Goal: Task Accomplishment & Management: Manage account settings

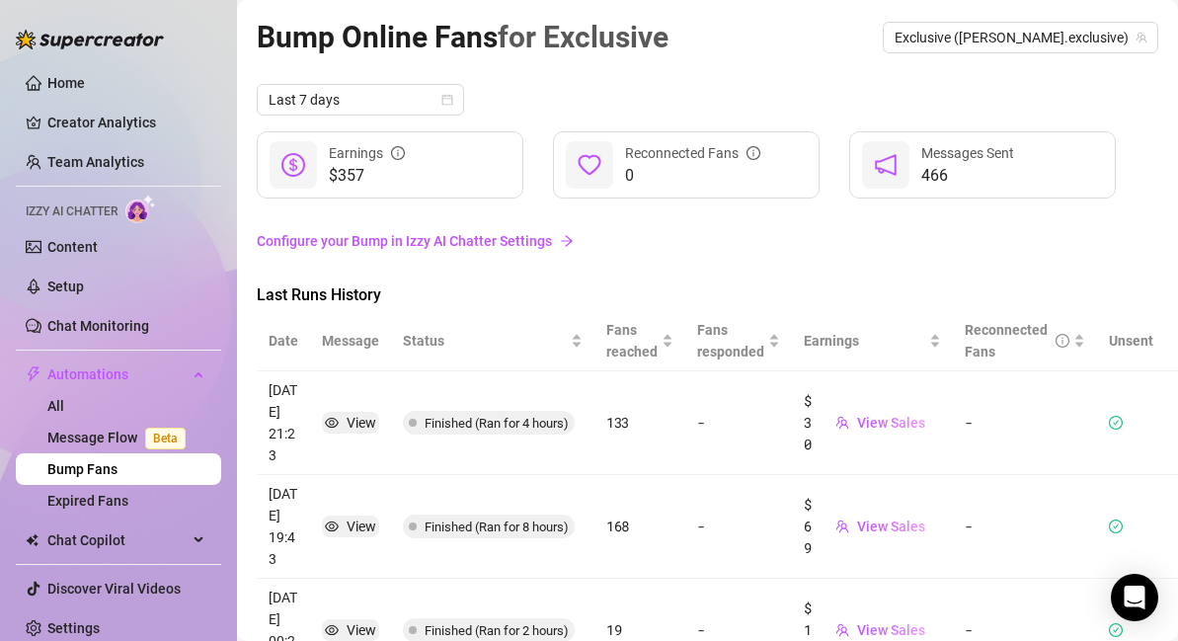
click at [497, 242] on link "Configure your Bump in Izzy AI Chatter Settings" at bounding box center [708, 241] width 902 height 22
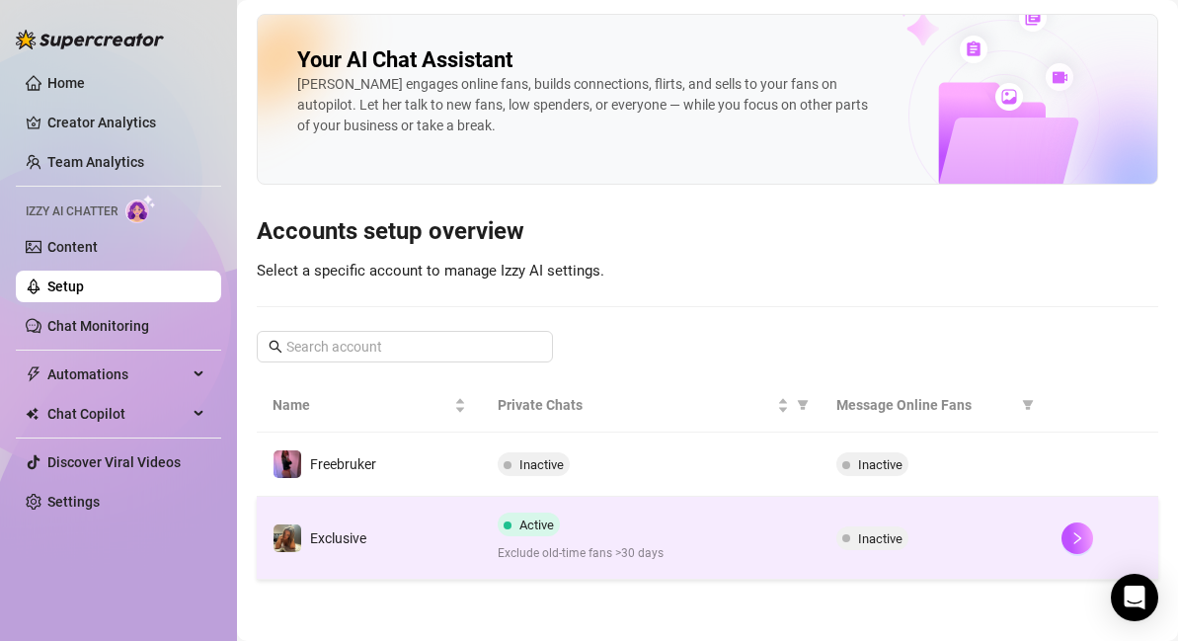
click at [651, 551] on span "Exclude old-time fans >30 days" at bounding box center [651, 553] width 306 height 19
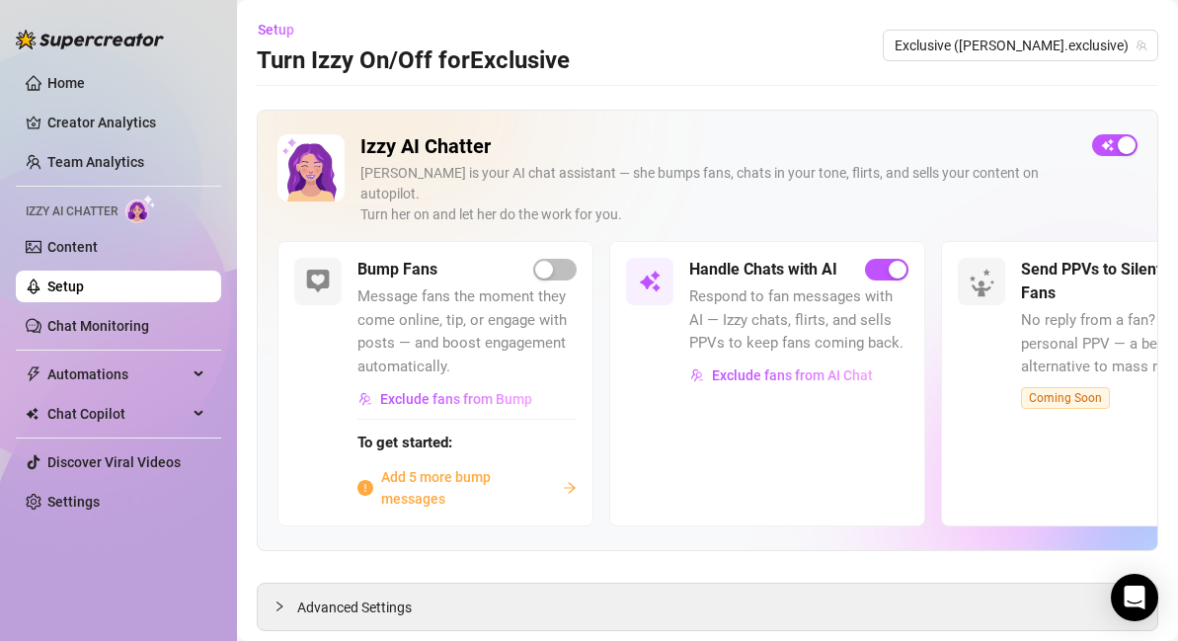
scroll to position [29, 0]
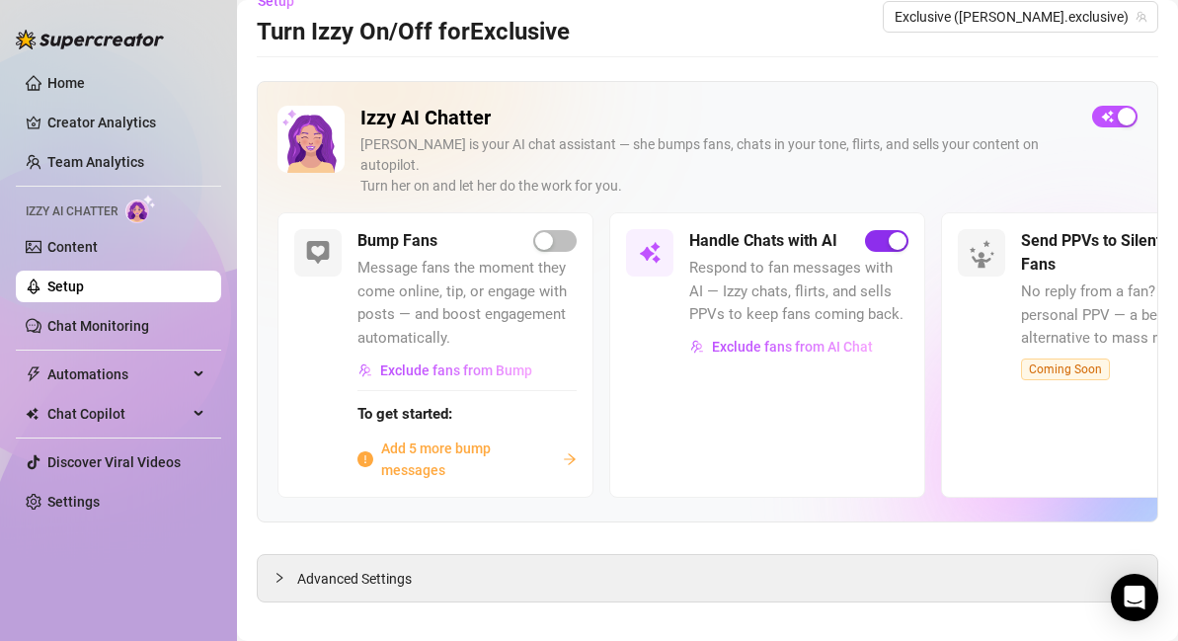
click at [890, 232] on div "button" at bounding box center [898, 241] width 18 height 18
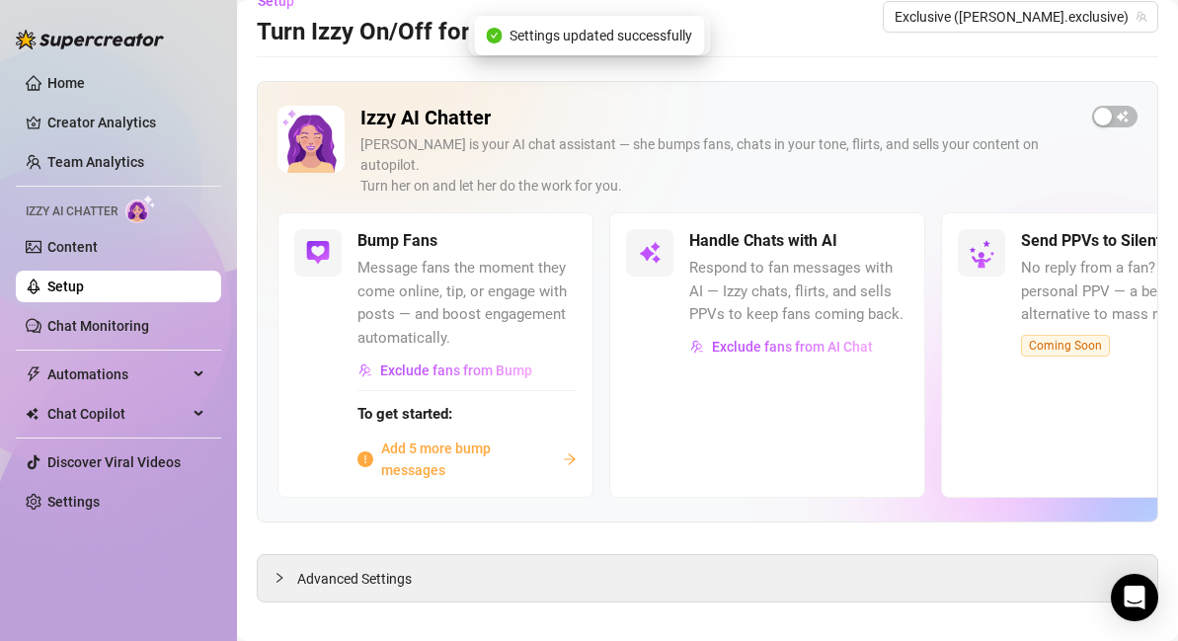
scroll to position [0, 0]
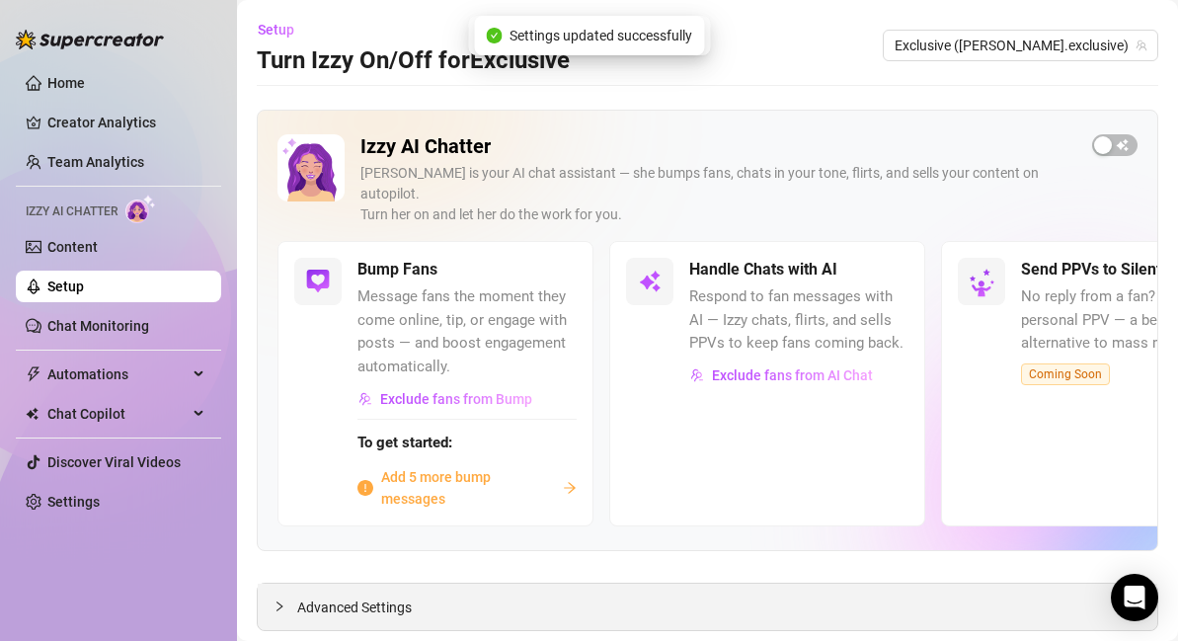
click at [561, 584] on div "Advanced Settings" at bounding box center [708, 607] width 900 height 46
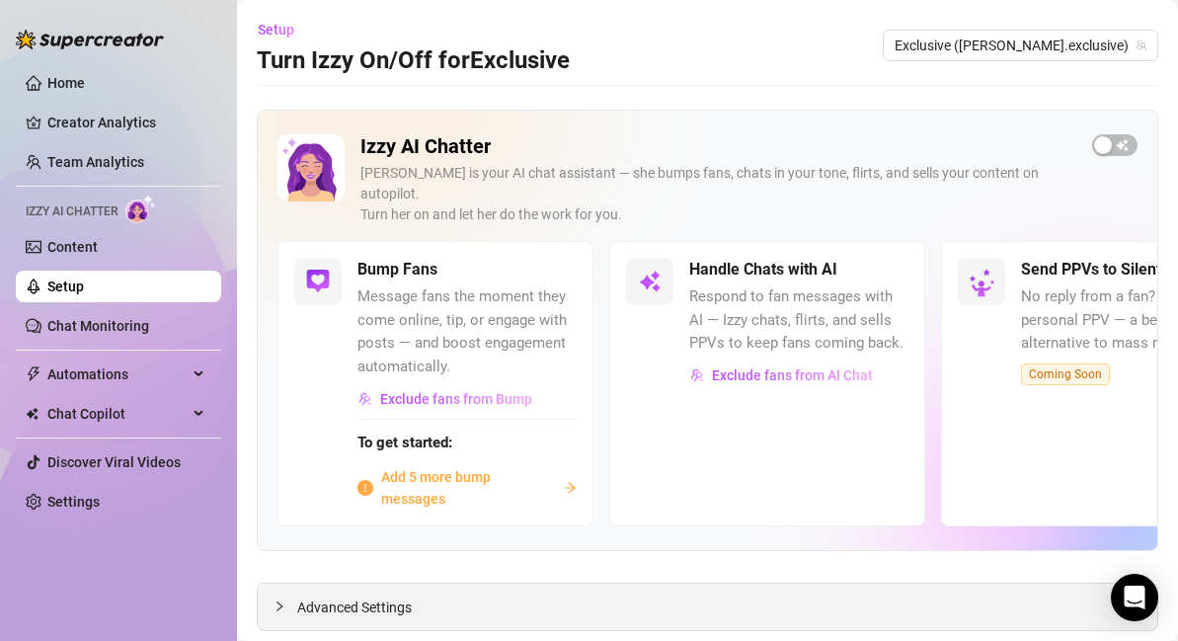
click at [308, 596] on span "Advanced Settings" at bounding box center [354, 607] width 115 height 22
click at [1118, 140] on span "button" at bounding box center [1114, 145] width 45 height 22
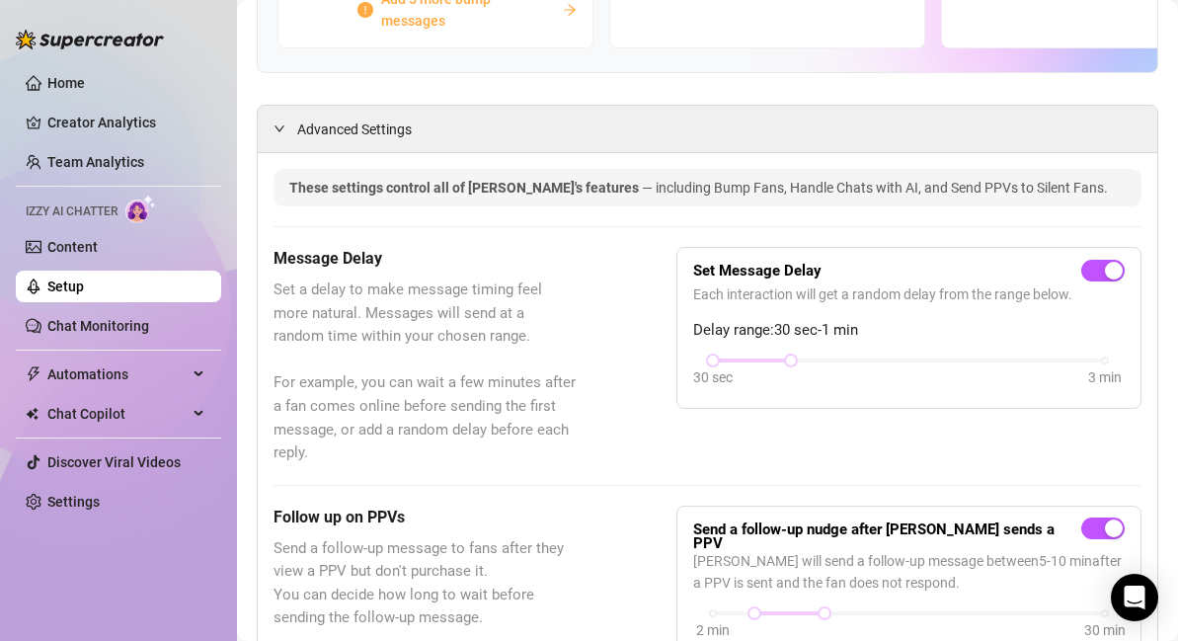
scroll to position [482, 0]
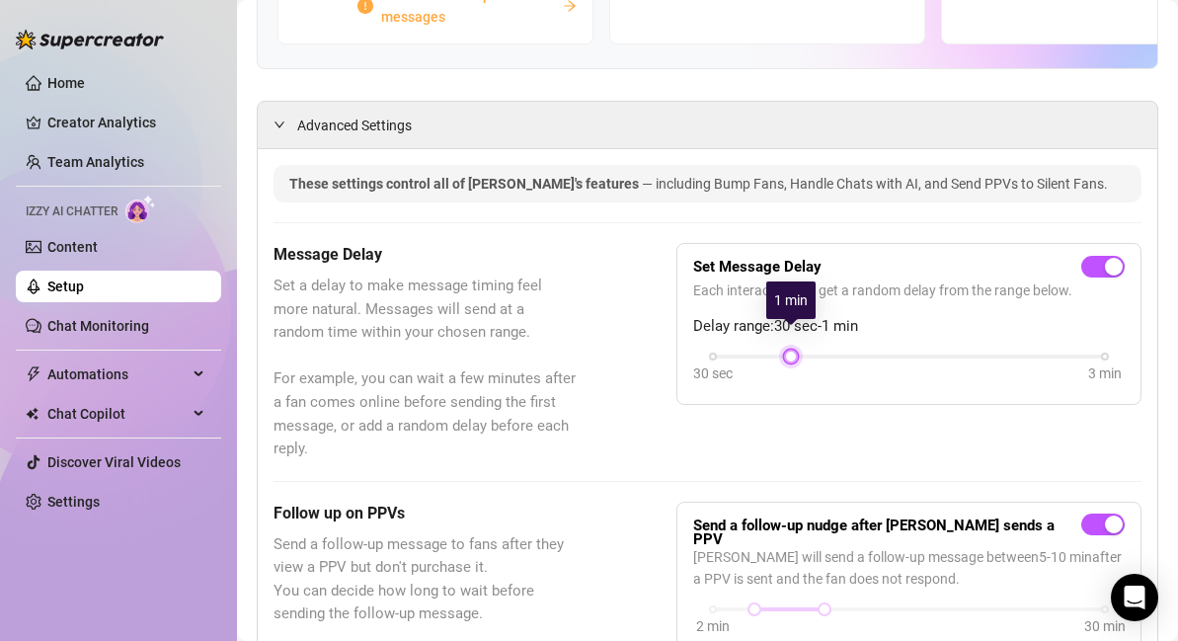
drag, startPoint x: 714, startPoint y: 335, endPoint x: 764, endPoint y: 335, distance: 50.4
click at [764, 351] on div "30 sec 3 min" at bounding box center [909, 355] width 392 height 8
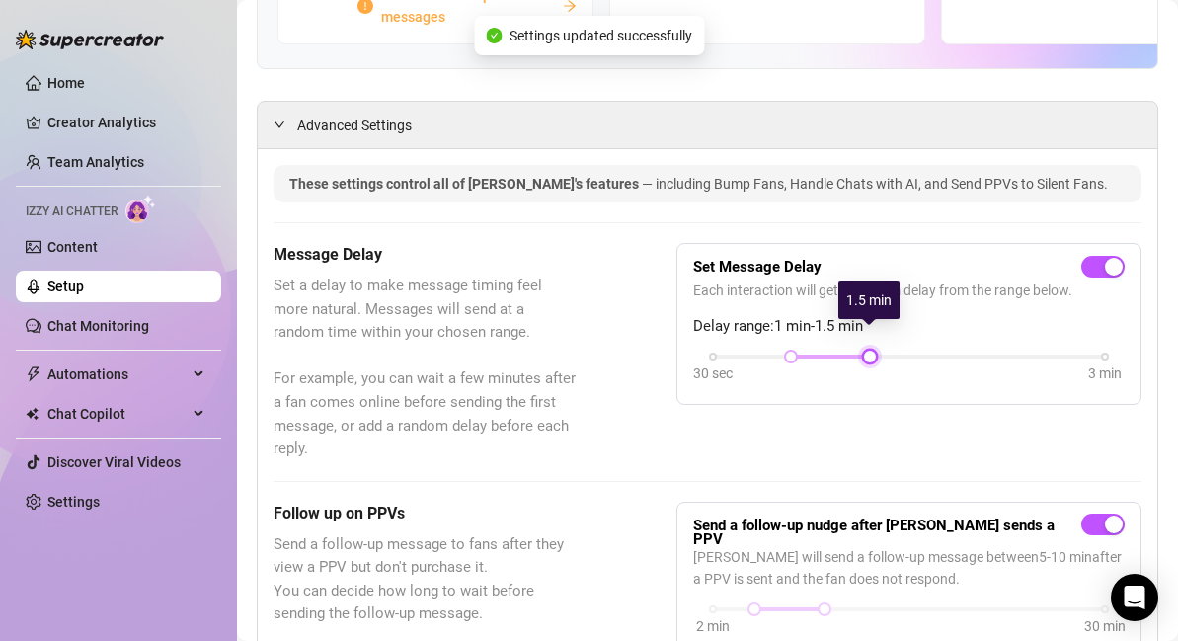
drag, startPoint x: 802, startPoint y: 332, endPoint x: 892, endPoint y: 337, distance: 90.0
click at [892, 351] on div "30 sec 3 min" at bounding box center [909, 355] width 392 height 8
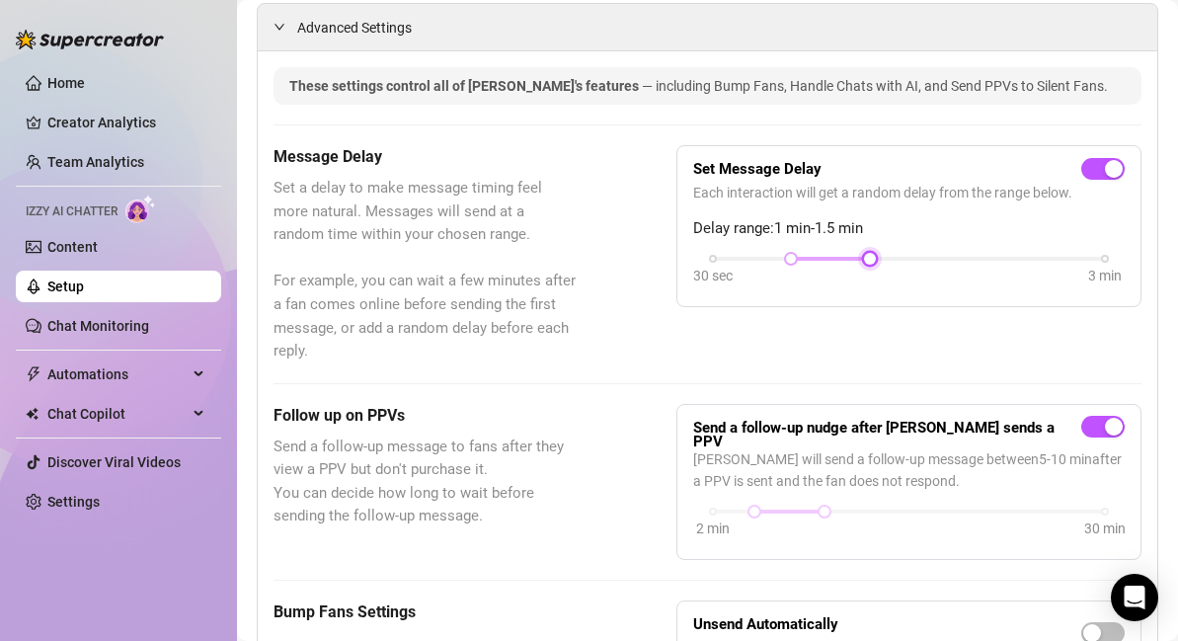
scroll to position [573, 0]
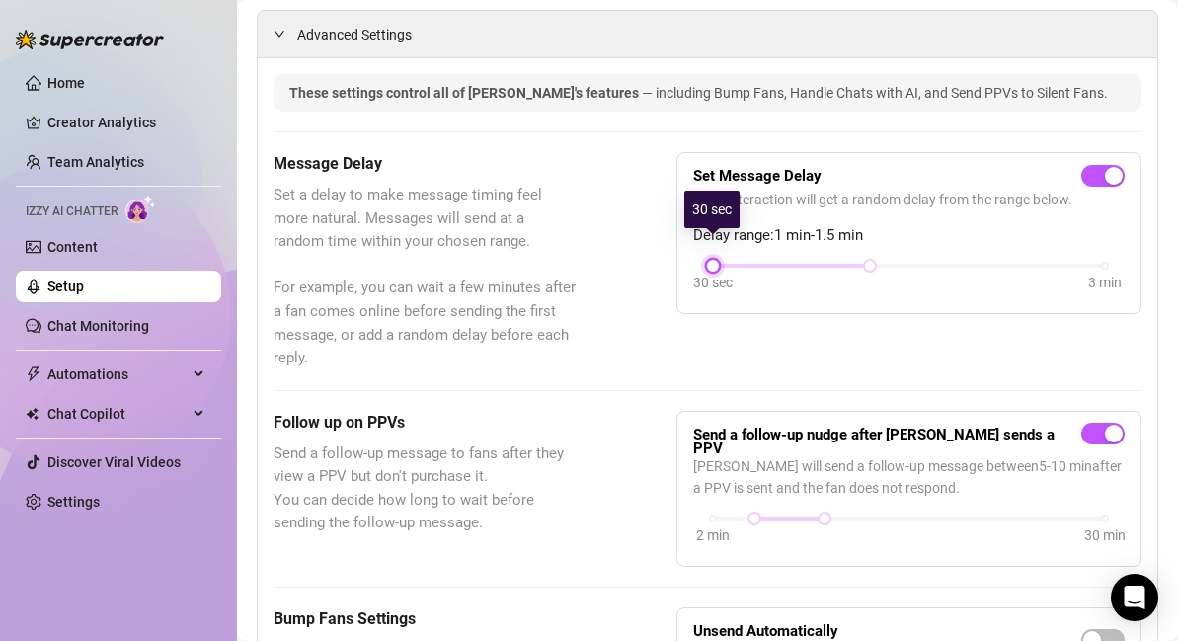
drag, startPoint x: 786, startPoint y: 247, endPoint x: 676, endPoint y: 257, distance: 110.0
click at [676, 257] on div "Set Message Delay Each interaction will get a random delay from the range below…" at bounding box center [908, 233] width 465 height 162
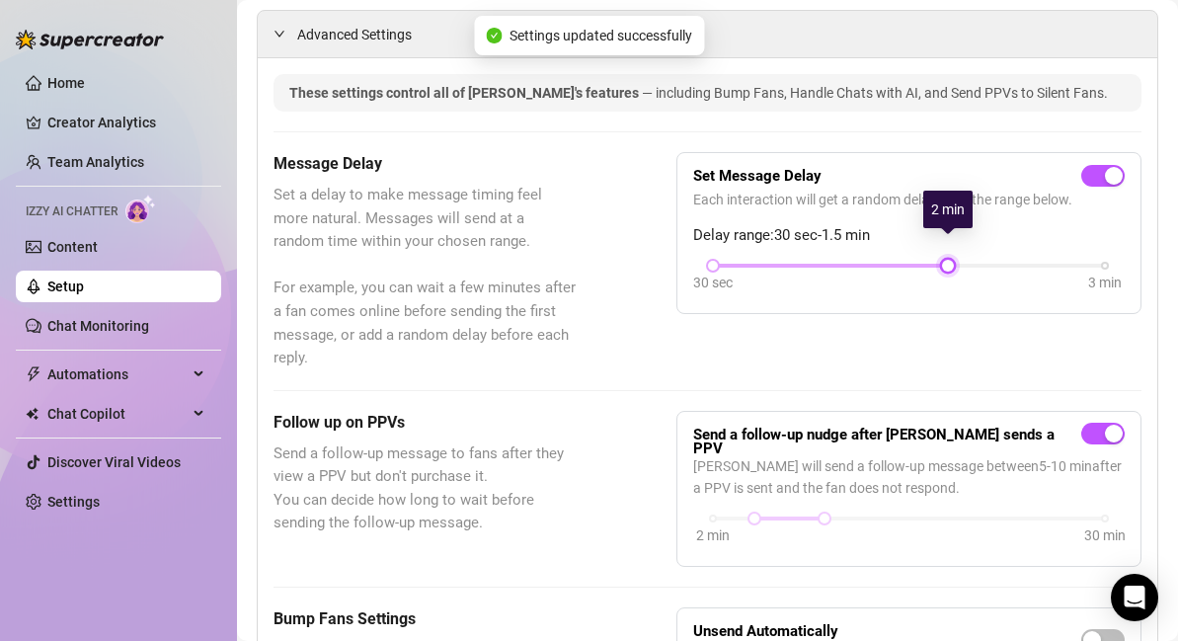
drag, startPoint x: 865, startPoint y: 242, endPoint x: 911, endPoint y: 239, distance: 46.5
click at [912, 238] on div "Set Message Delay Each interaction will get a random delay from the range below…" at bounding box center [908, 233] width 431 height 128
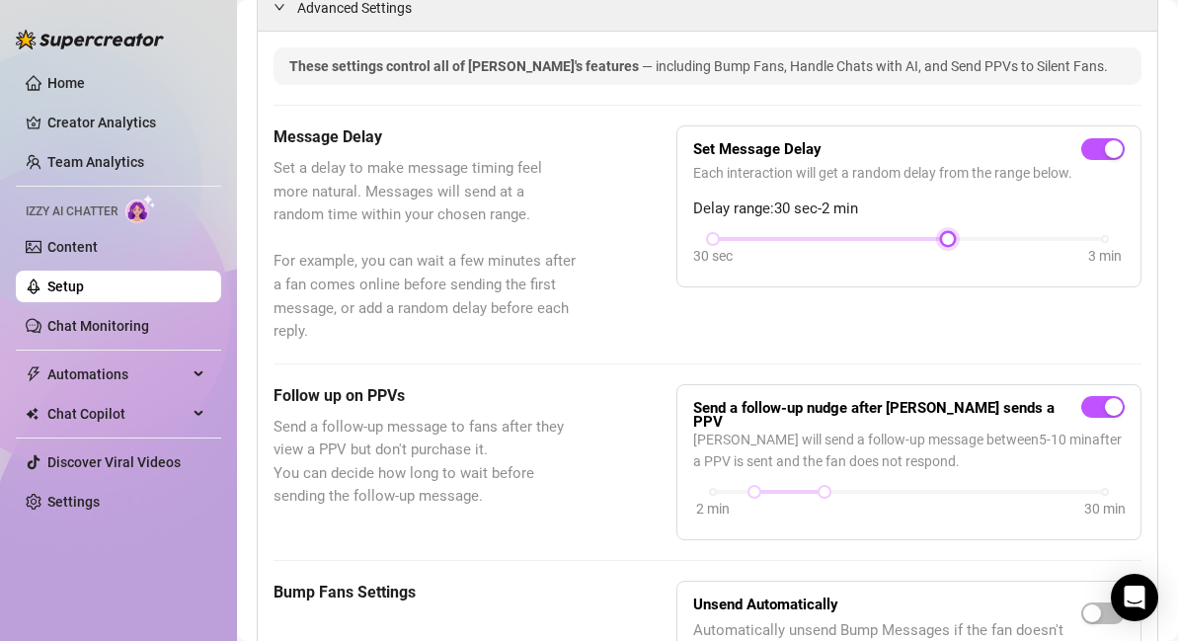
scroll to position [606, 0]
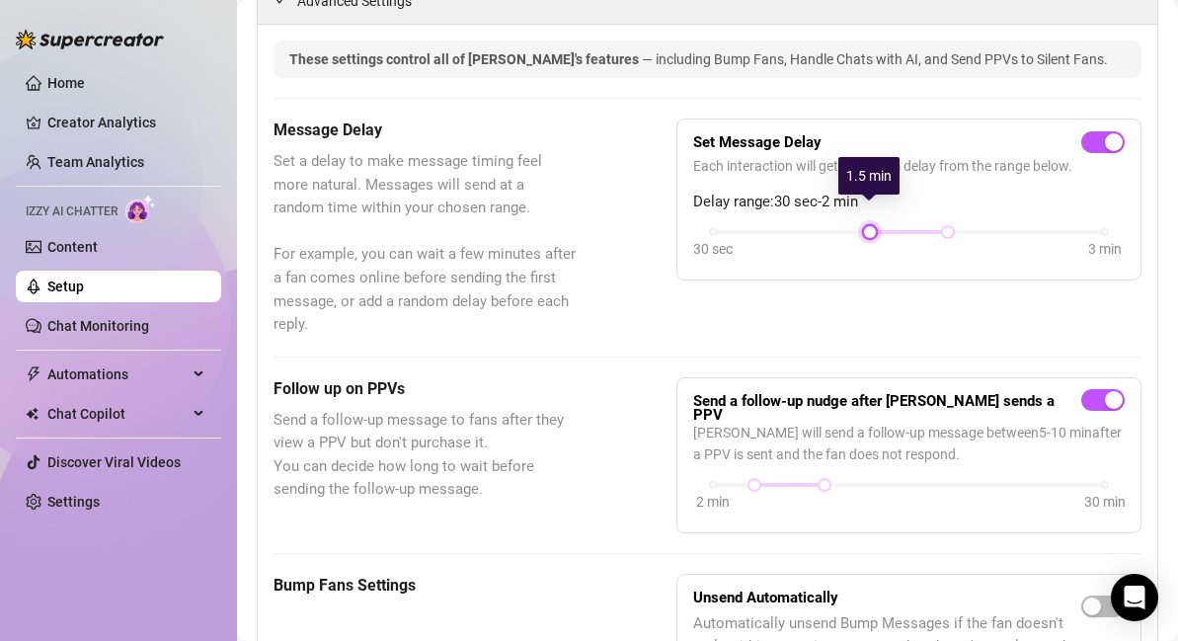
drag, startPoint x: 713, startPoint y: 214, endPoint x: 853, endPoint y: 218, distance: 140.3
click at [853, 226] on div "30 sec 3 min" at bounding box center [908, 245] width 431 height 38
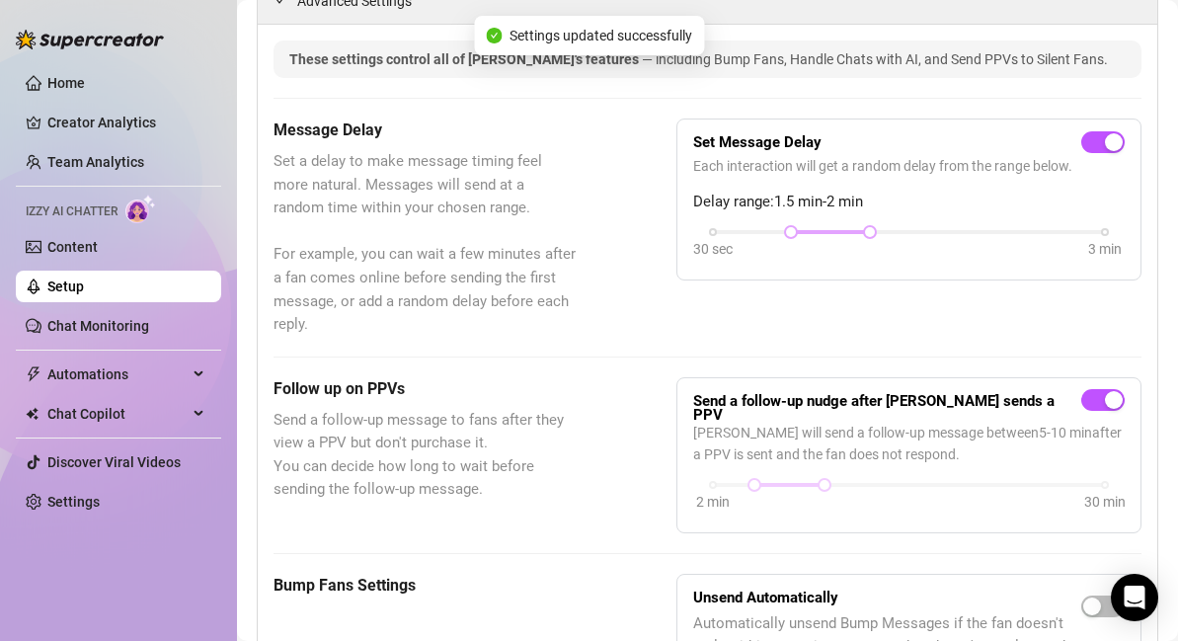
drag, startPoint x: 878, startPoint y: 207, endPoint x: 818, endPoint y: 206, distance: 60.2
click at [818, 227] on div at bounding box center [830, 232] width 78 height 10
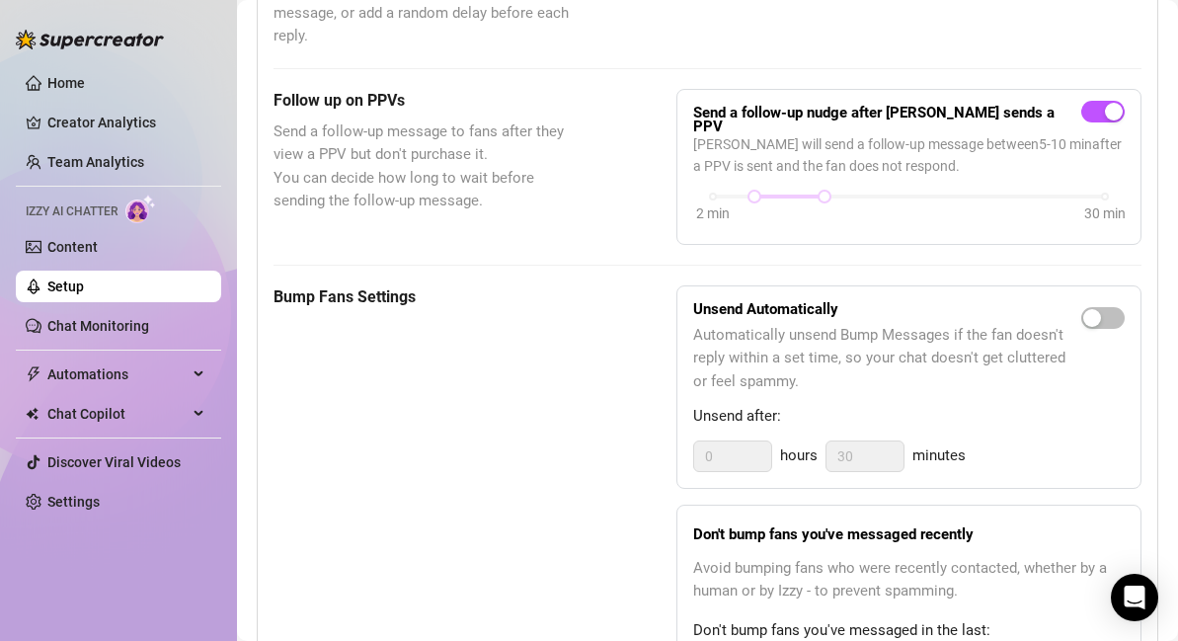
scroll to position [897, 0]
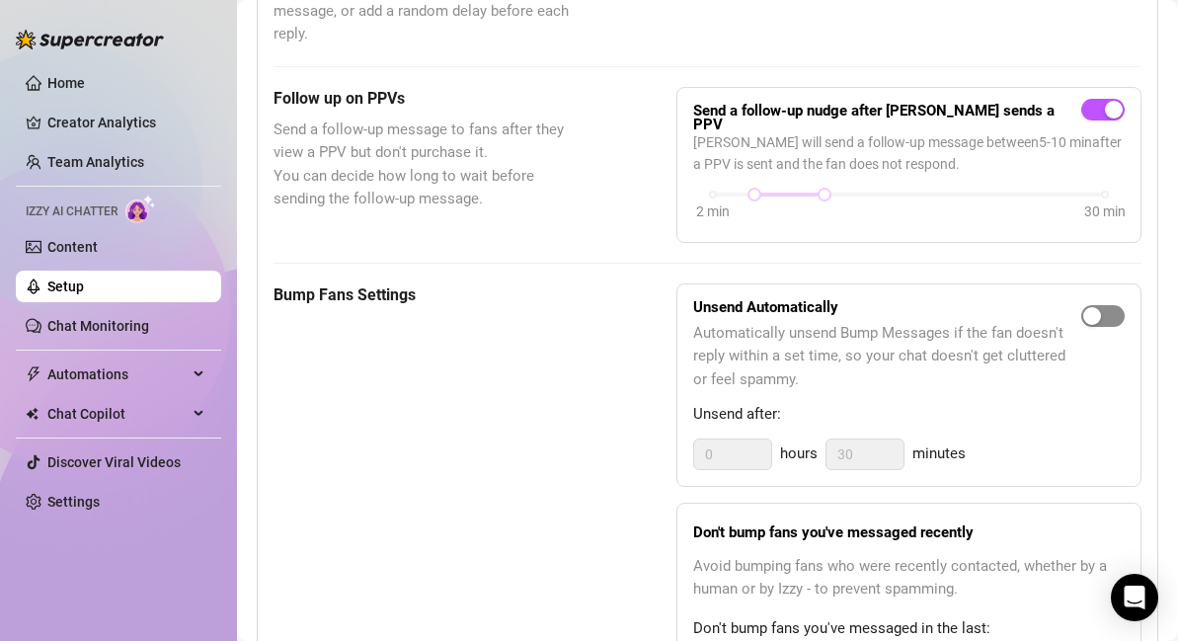
click at [1105, 305] on span "button" at bounding box center [1102, 316] width 43 height 22
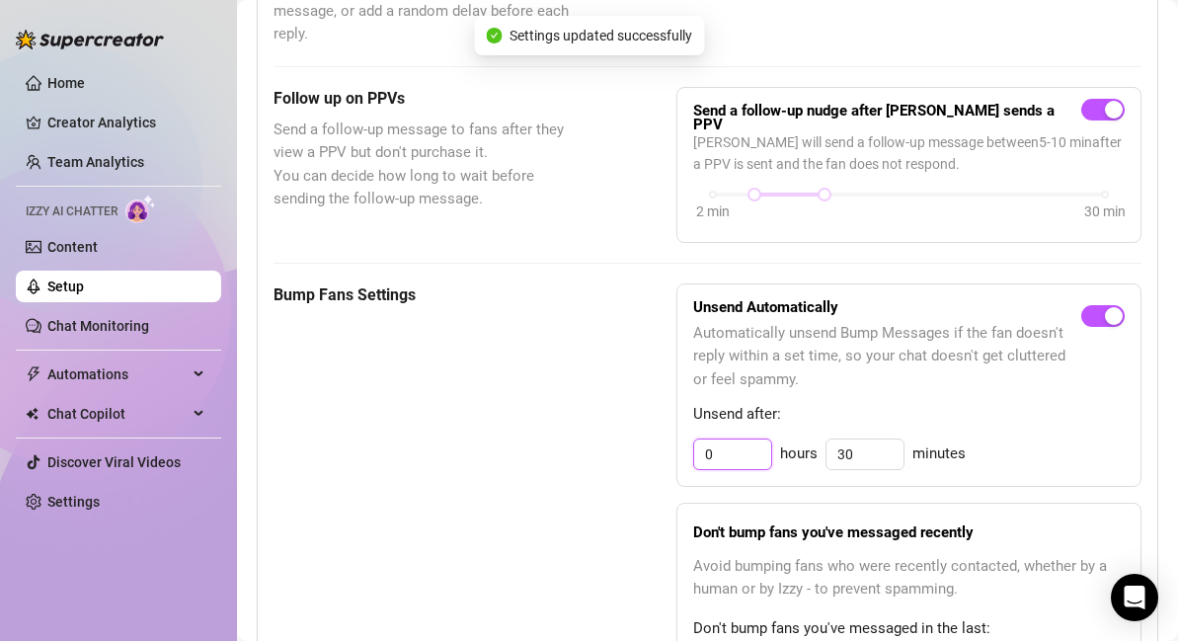
click at [752, 439] on input "0" at bounding box center [732, 454] width 77 height 30
type input "0"
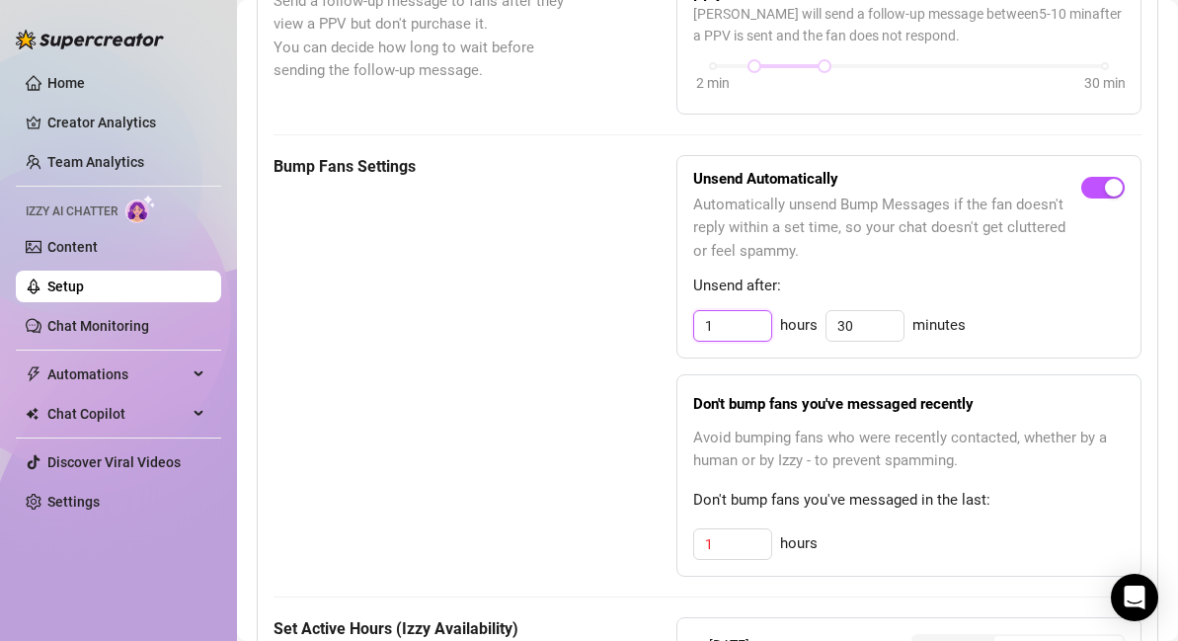
scroll to position [1028, 0]
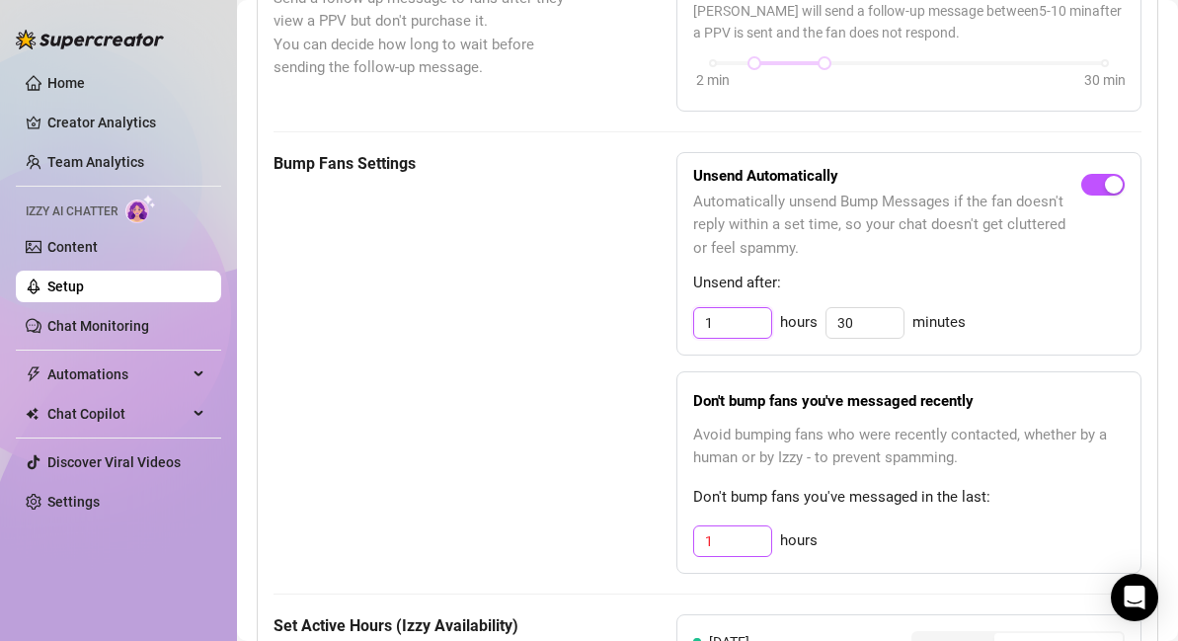
type input "1"
click at [742, 526] on input "1" at bounding box center [732, 541] width 77 height 30
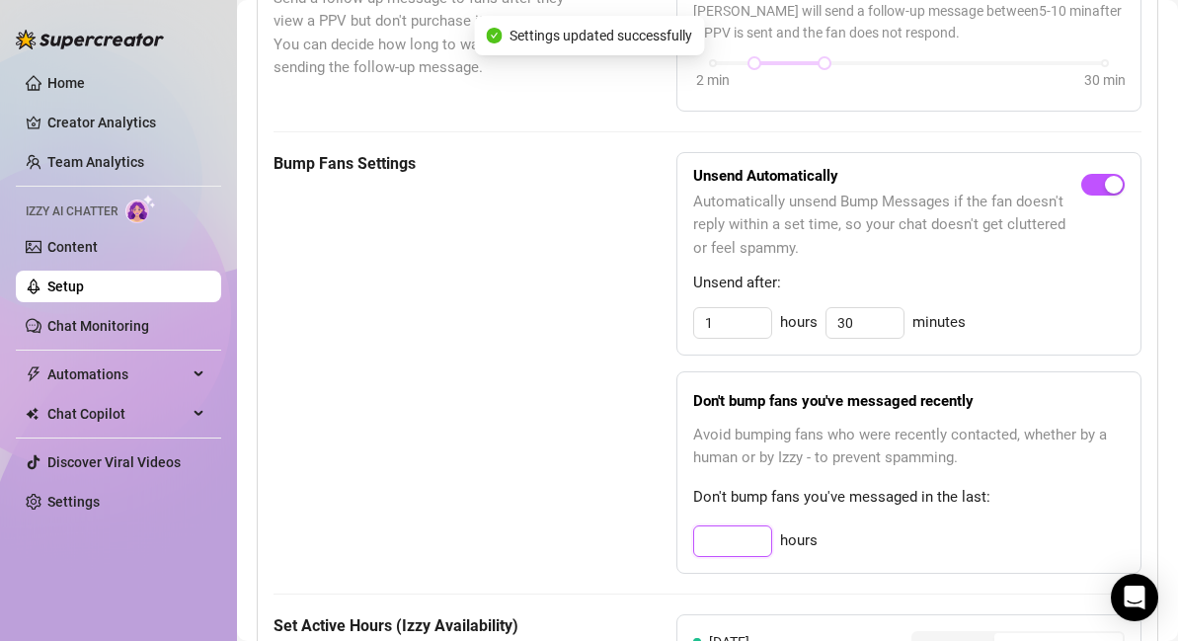
type input "3"
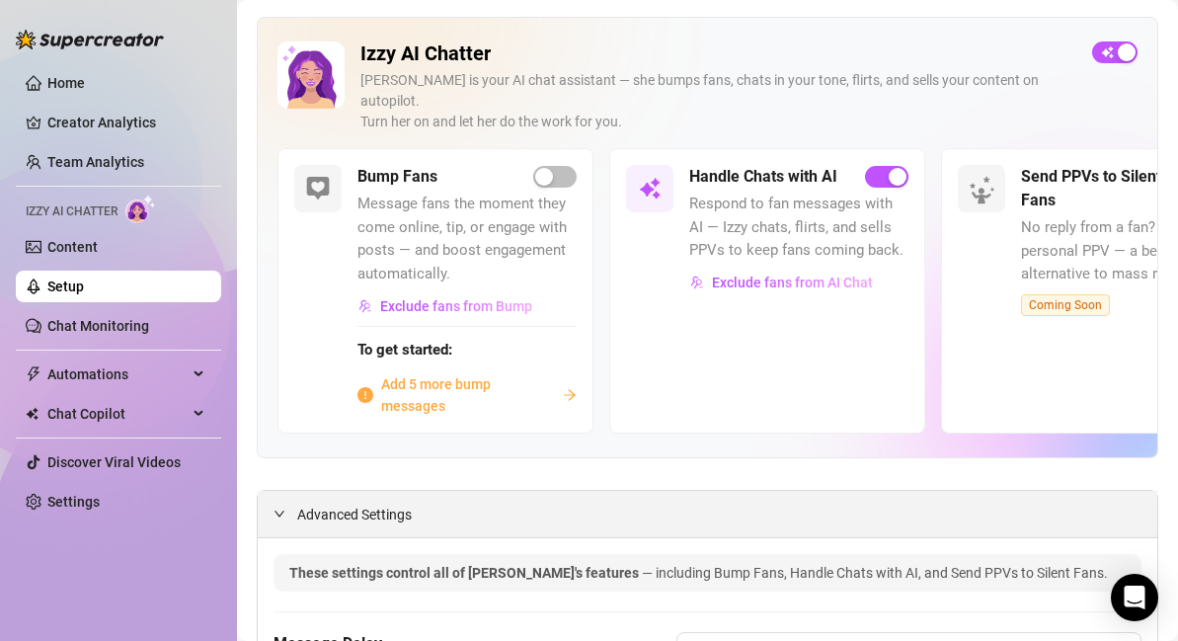
scroll to position [0, 0]
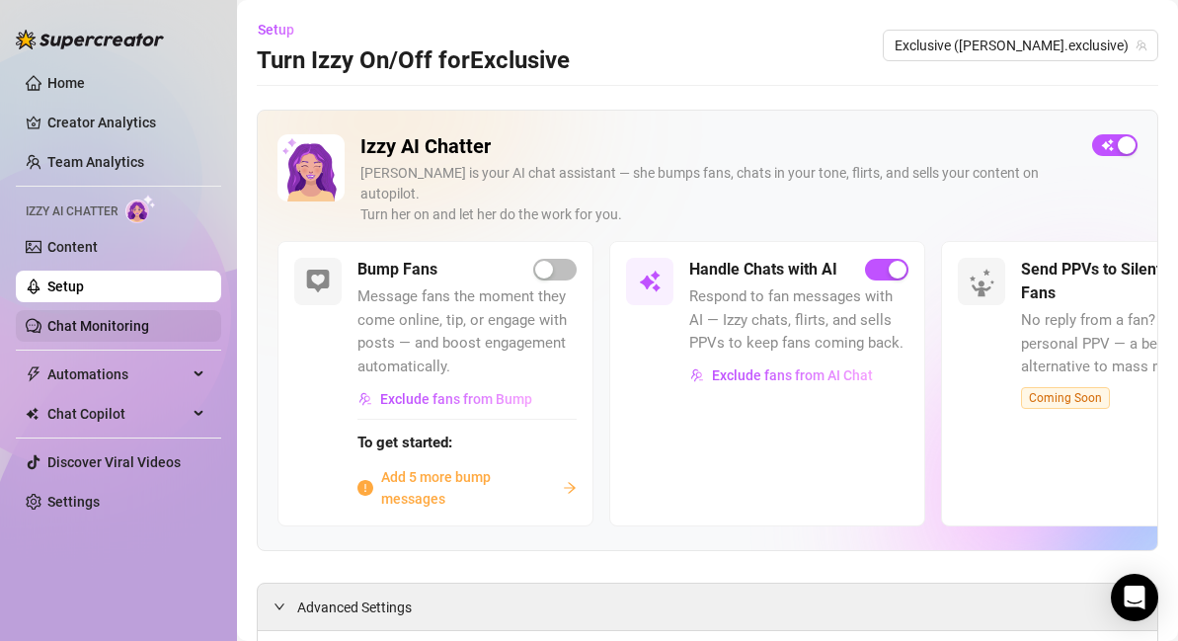
type input "3"
click at [94, 332] on link "Chat Monitoring" at bounding box center [98, 326] width 102 height 16
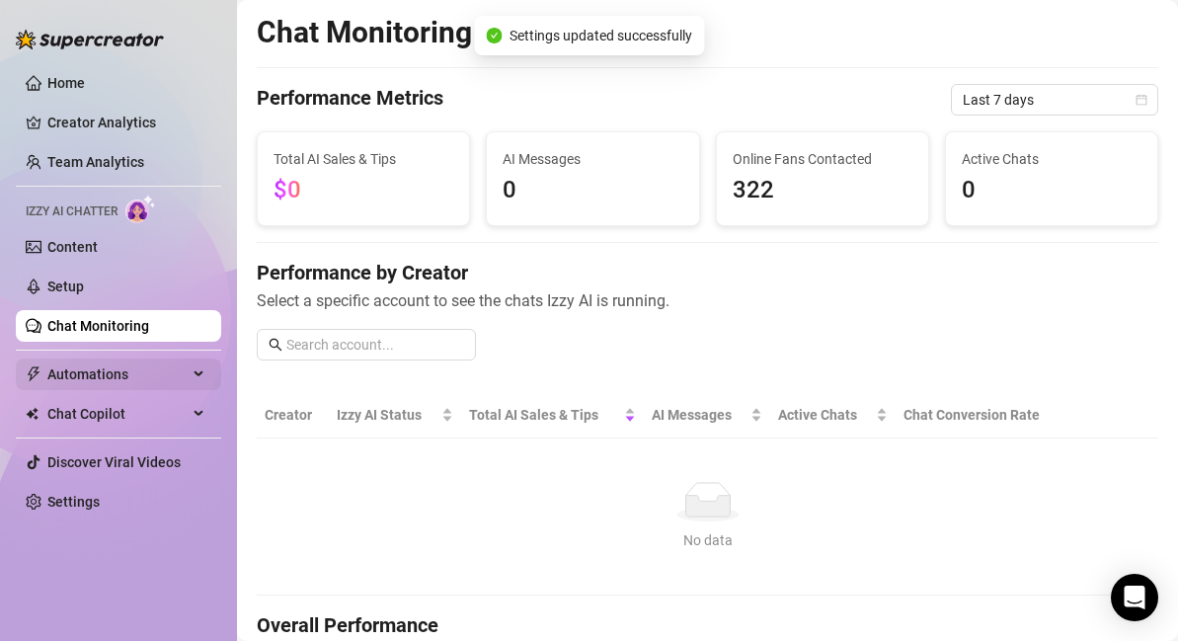
click at [130, 366] on span "Automations" at bounding box center [117, 374] width 140 height 32
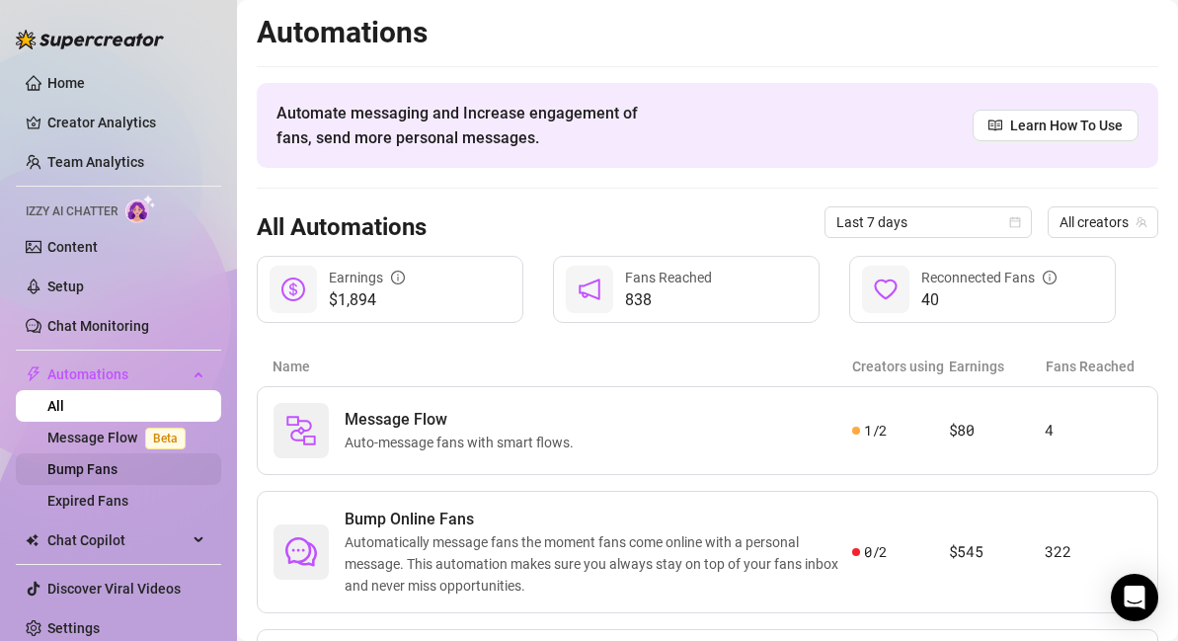
click at [118, 475] on link "Bump Fans" at bounding box center [82, 469] width 70 height 16
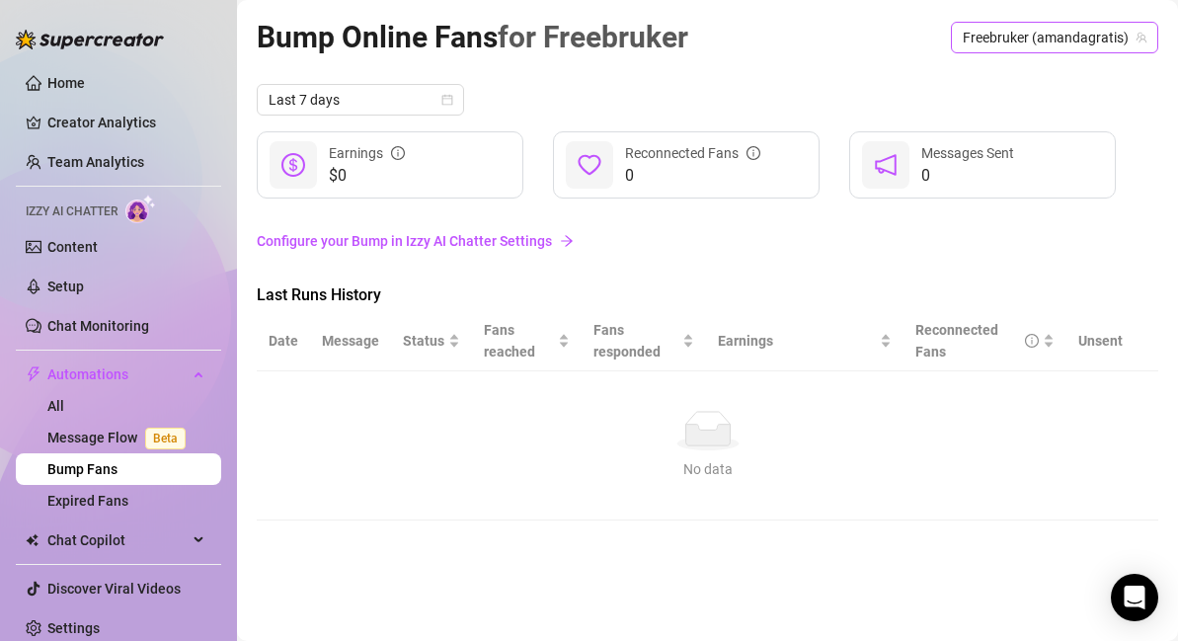
click at [1060, 41] on span "Freebruker (amandagratis)" at bounding box center [1055, 38] width 184 height 30
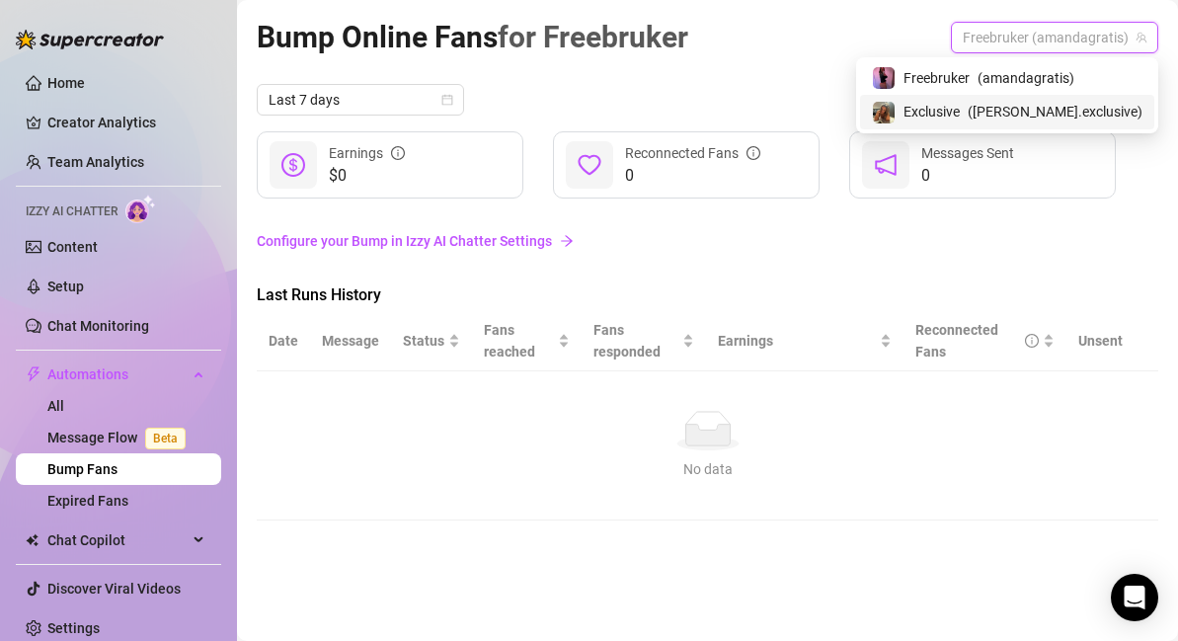
click at [1031, 100] on div "Exclusive ( [PERSON_NAME].exclusive )" at bounding box center [1007, 112] width 271 height 24
